Goal: Obtain resource: Download file/media

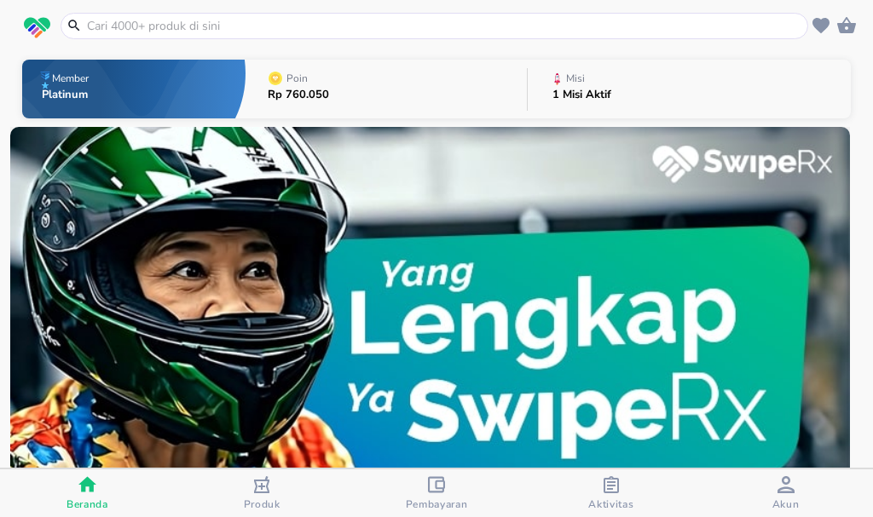
click at [610, 486] on icon "button" at bounding box center [611, 485] width 15 height 17
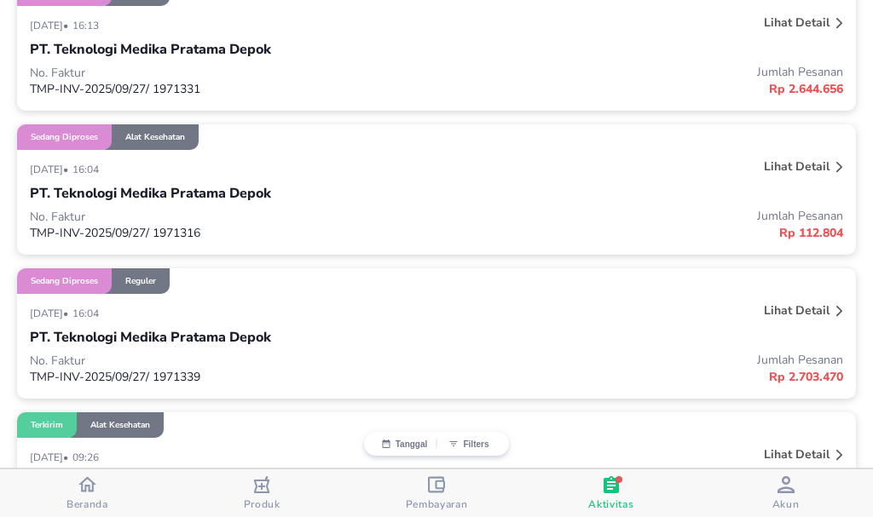
scroll to position [426, 0]
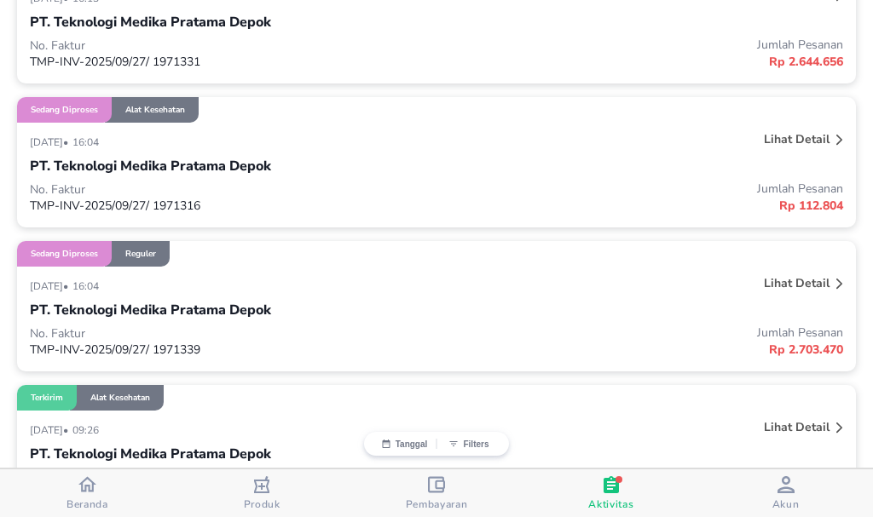
click at [787, 140] on p "Lihat detail" at bounding box center [797, 139] width 66 height 16
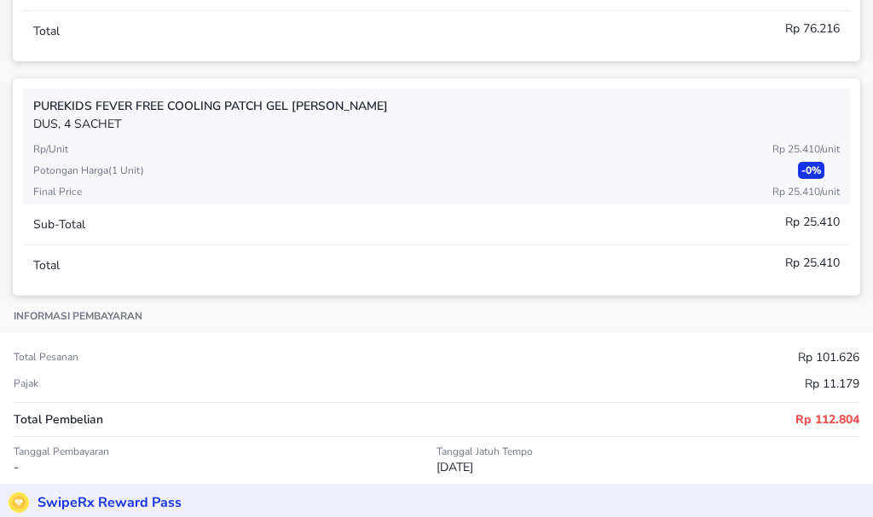
scroll to position [341, 0]
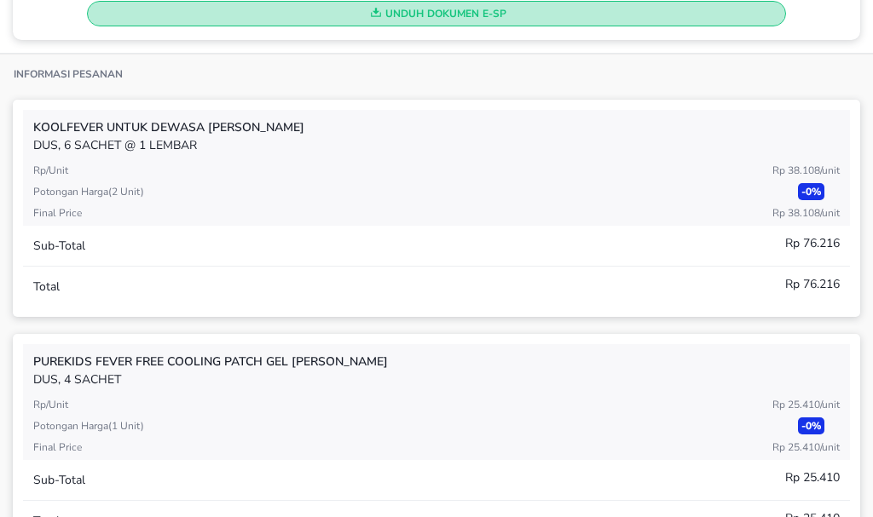
click at [441, 17] on span "Unduh Dokumen e-SP" at bounding box center [436, 14] width 683 height 22
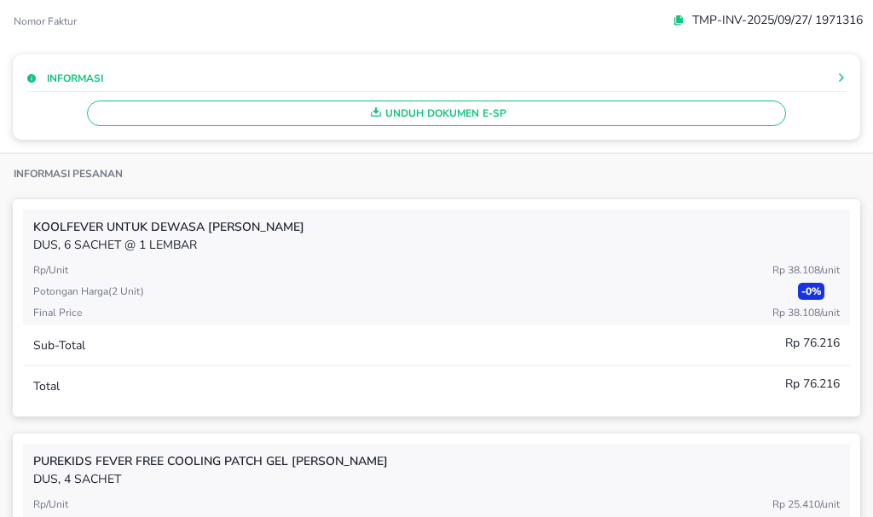
scroll to position [85, 0]
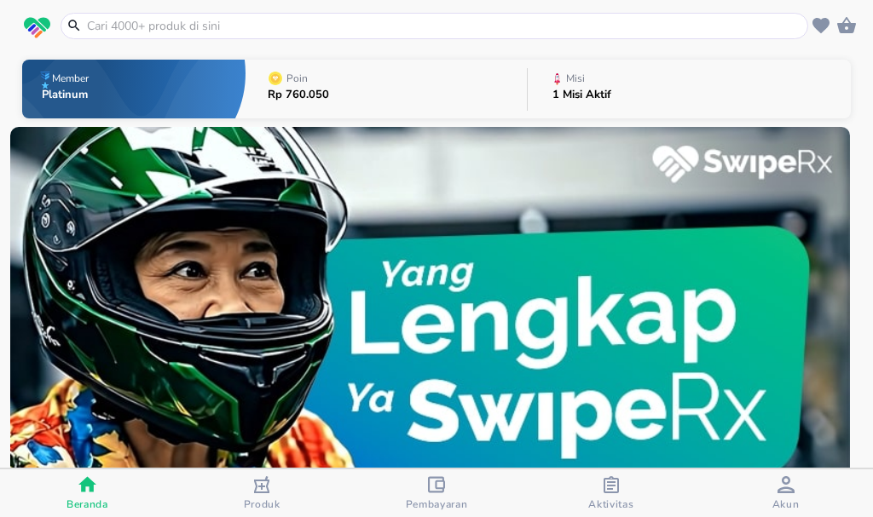
click at [610, 499] on span "Aktivitas" at bounding box center [610, 505] width 45 height 14
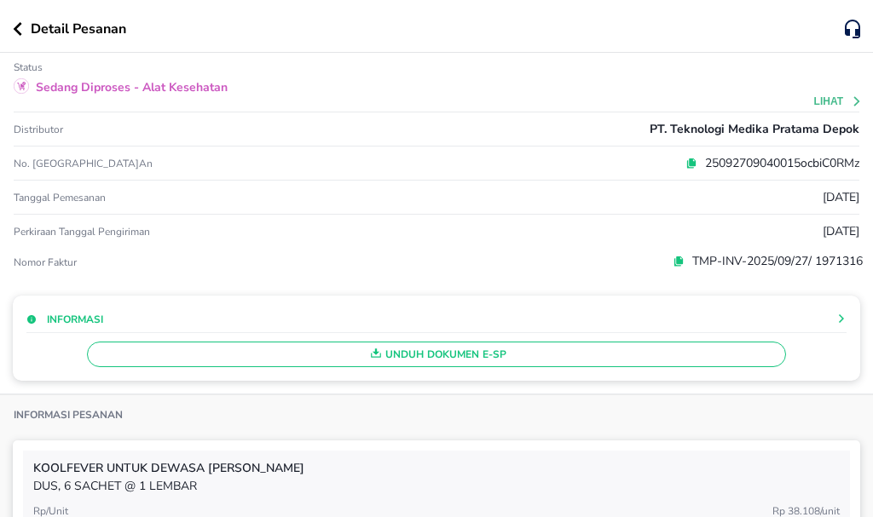
click at [18, 34] on icon "button" at bounding box center [17, 29] width 9 height 14
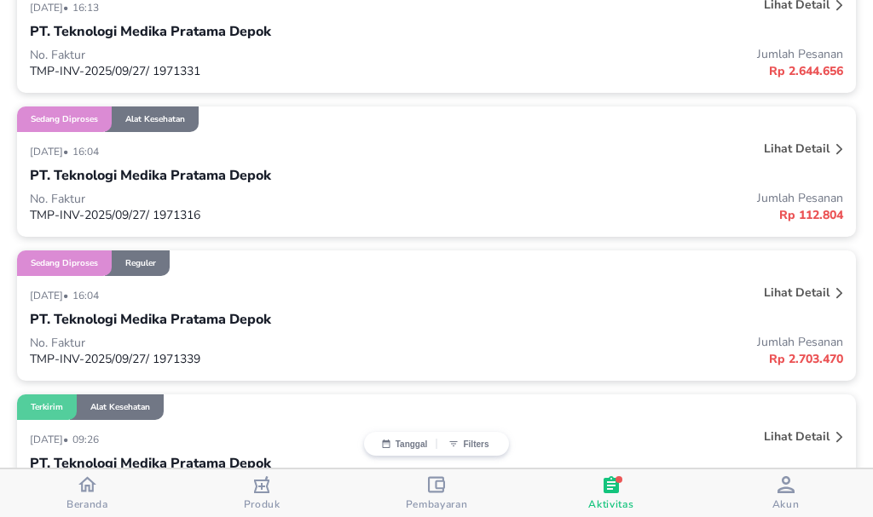
scroll to position [426, 0]
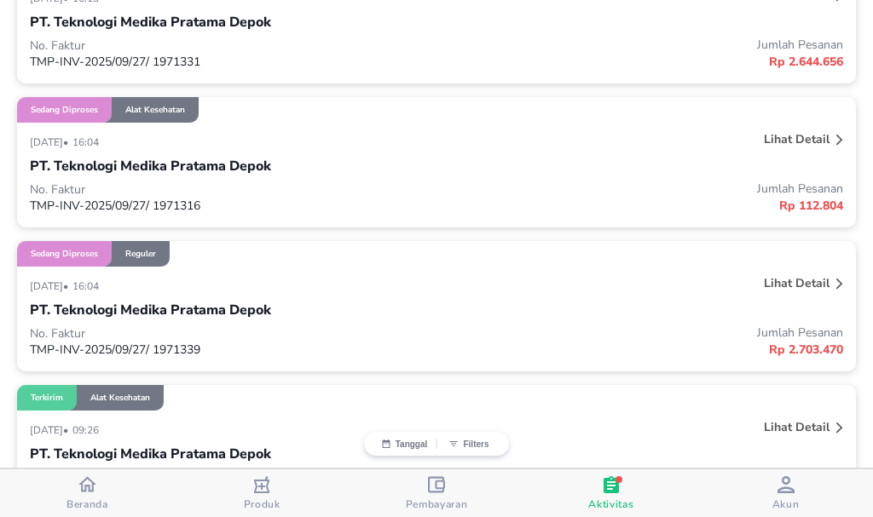
click at [790, 291] on p "Lihat detail" at bounding box center [797, 283] width 66 height 16
click at [806, 287] on p "Lihat detail" at bounding box center [797, 283] width 66 height 16
click at [780, 280] on p "Lihat detail" at bounding box center [797, 283] width 66 height 16
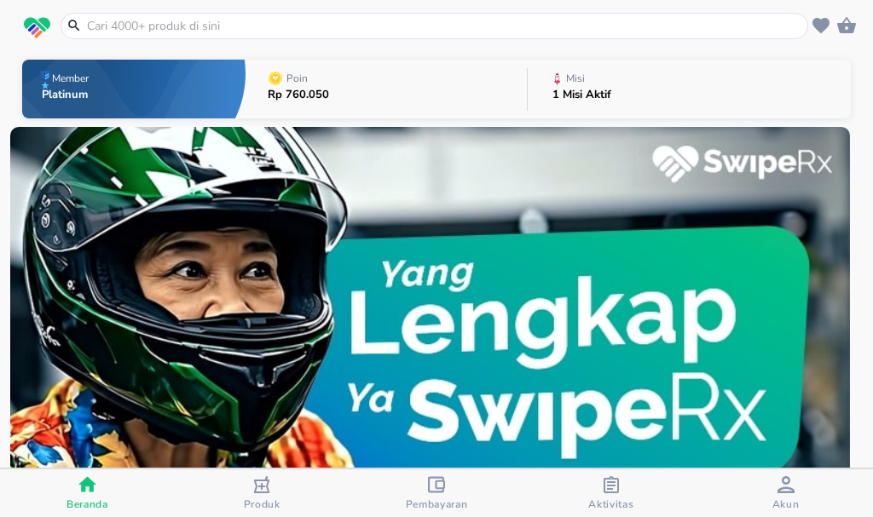
click at [626, 502] on span "Aktivitas" at bounding box center [610, 505] width 45 height 14
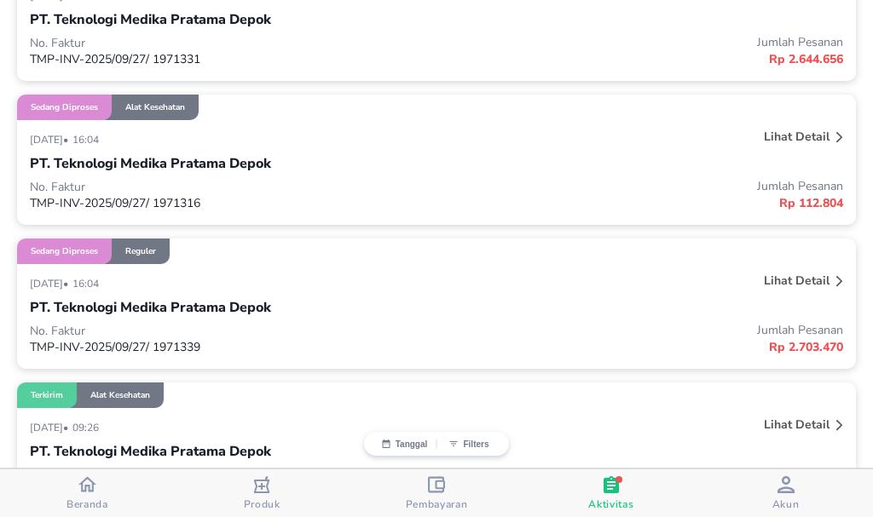
scroll to position [511, 0]
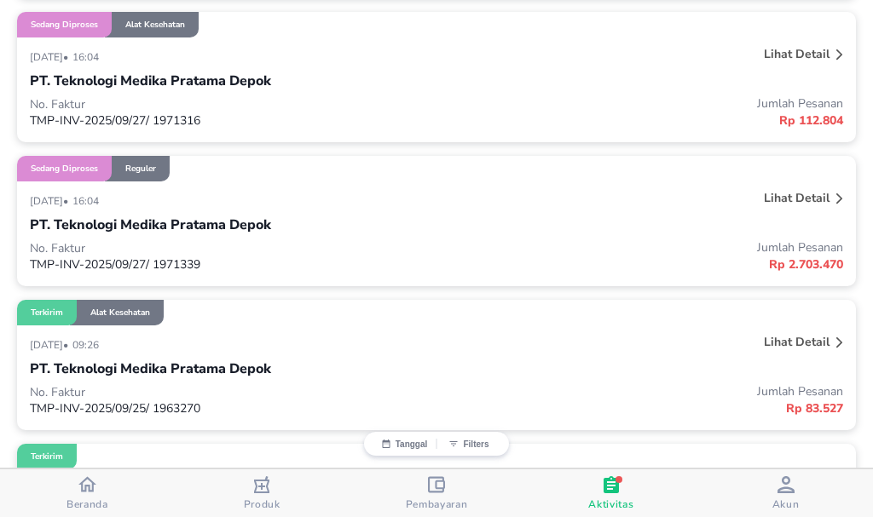
click at [805, 194] on p "Lihat detail" at bounding box center [797, 198] width 66 height 16
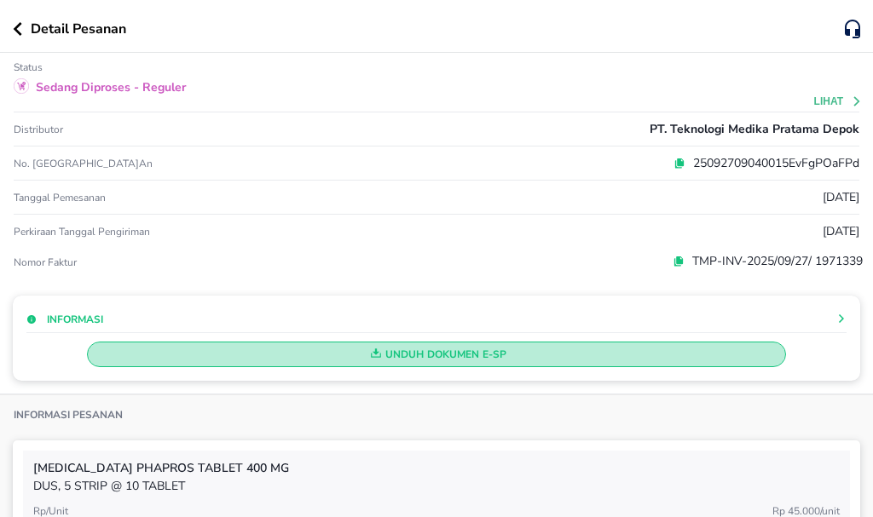
click at [667, 356] on span "Unduh Dokumen e-SP" at bounding box center [436, 355] width 683 height 22
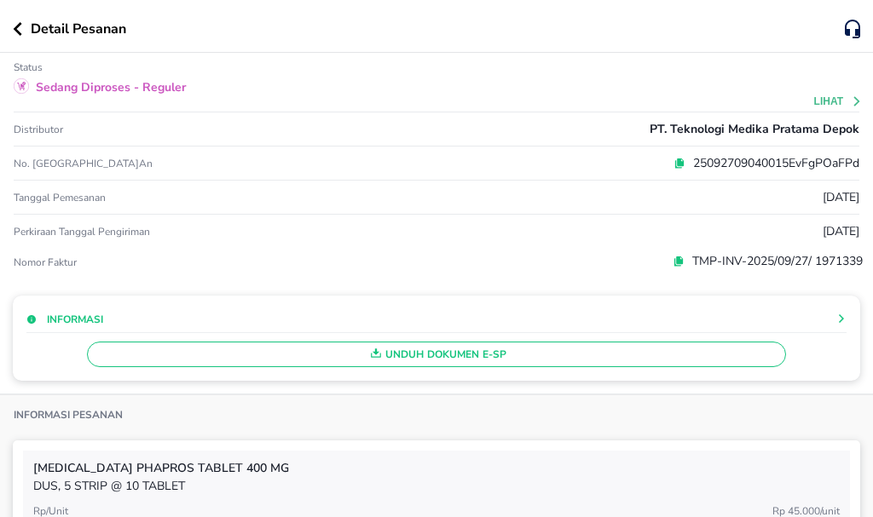
click at [14, 36] on div "Detail Pesanan" at bounding box center [429, 29] width 832 height 20
click at [20, 24] on icon "button" at bounding box center [18, 29] width 9 height 14
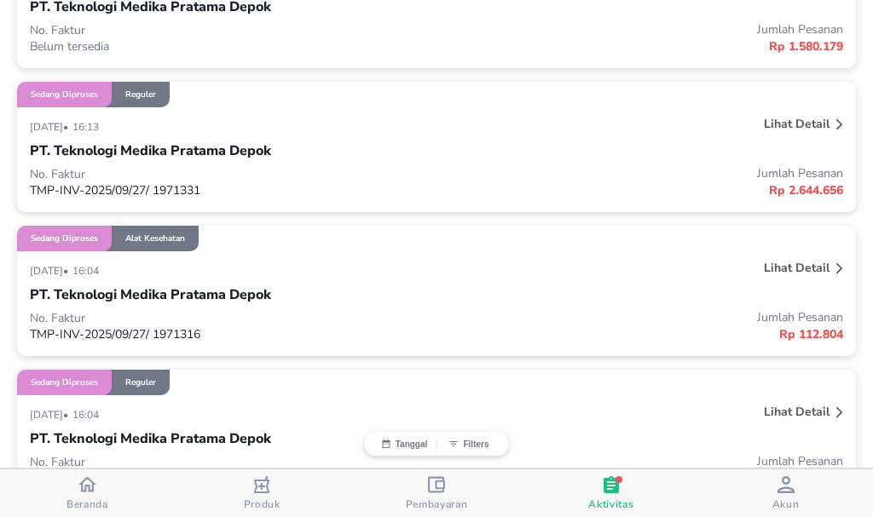
scroll to position [256, 0]
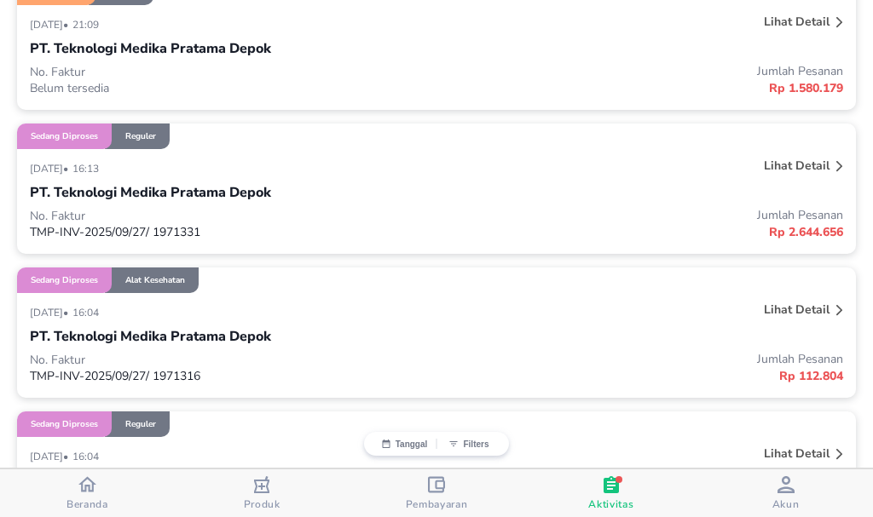
click at [781, 160] on p "Lihat detail" at bounding box center [797, 166] width 66 height 16
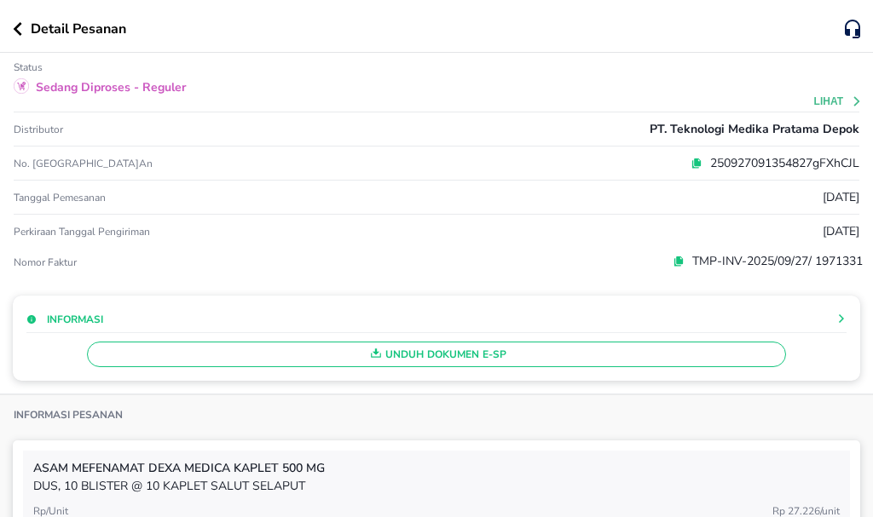
click at [629, 359] on span "Unduh Dokumen e-SP" at bounding box center [436, 355] width 683 height 22
click at [20, 29] on icon "button" at bounding box center [17, 29] width 9 height 14
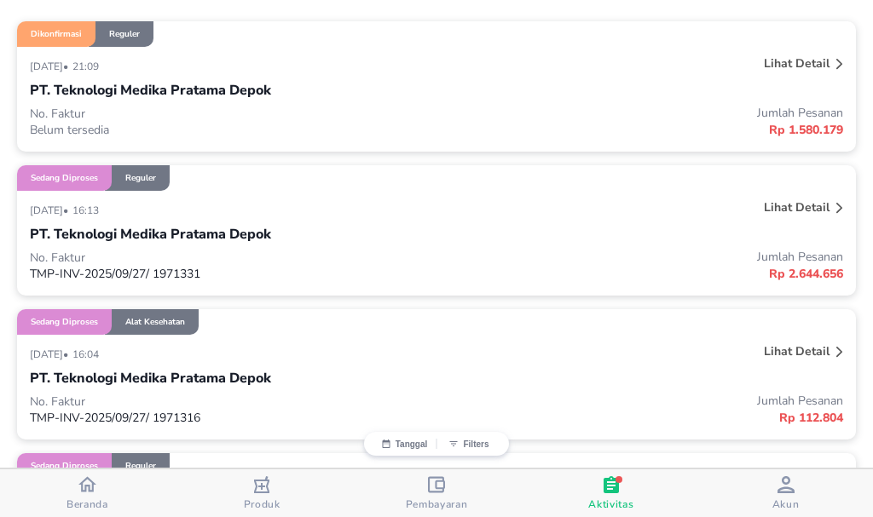
scroll to position [170, 0]
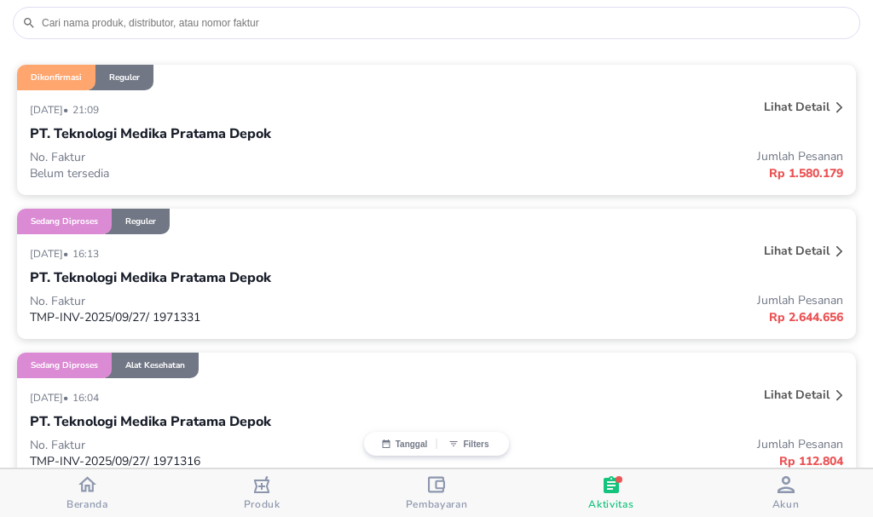
click at [797, 102] on p "Lihat detail" at bounding box center [797, 107] width 66 height 16
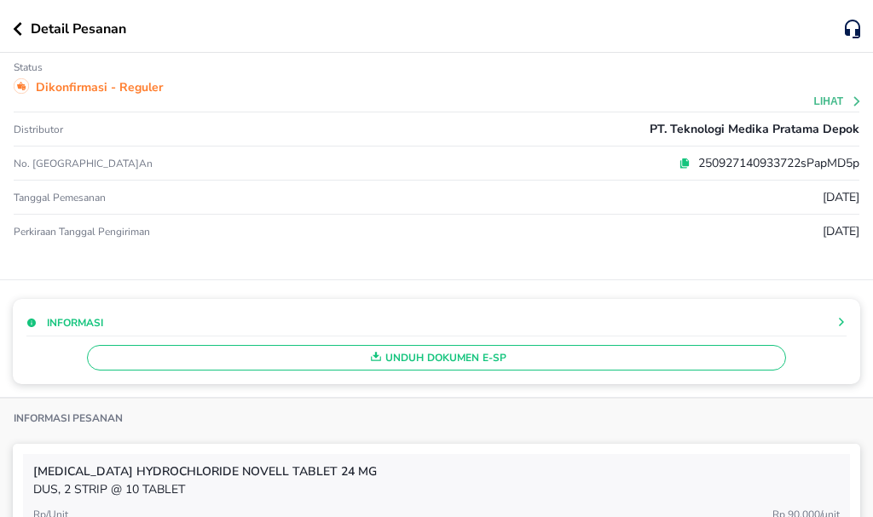
click at [473, 347] on span "Unduh Dokumen e-SP" at bounding box center [436, 358] width 683 height 22
